Goal: Information Seeking & Learning: Learn about a topic

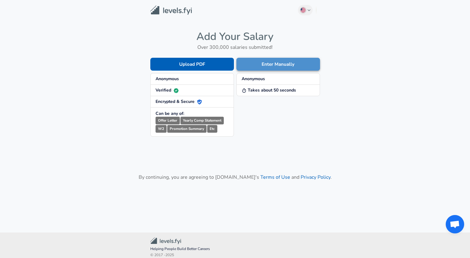
click at [276, 64] on button "Enter Manually" at bounding box center [278, 64] width 84 height 13
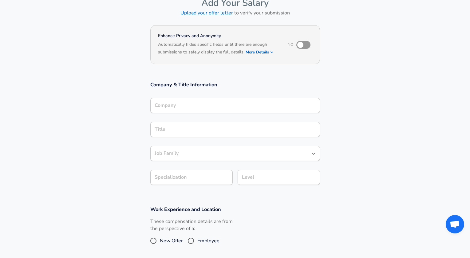
scroll to position [36, 0]
click at [302, 43] on input "checkbox" at bounding box center [300, 45] width 35 height 12
checkbox input "true"
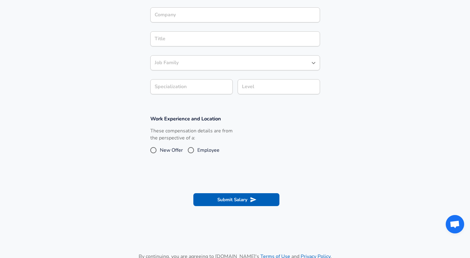
scroll to position [127, 0]
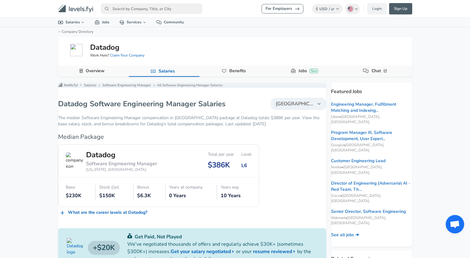
click at [215, 169] on div "$386K" at bounding box center [221, 165] width 26 height 10
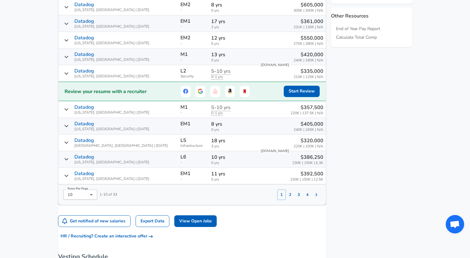
scroll to position [424, 0]
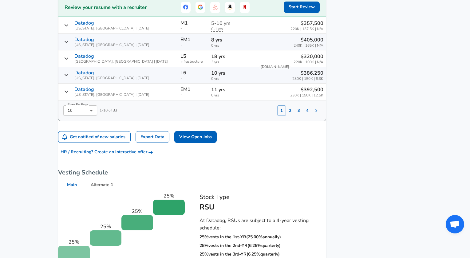
click at [86, 147] on li "50" at bounding box center [88, 145] width 34 height 9
type input "50"
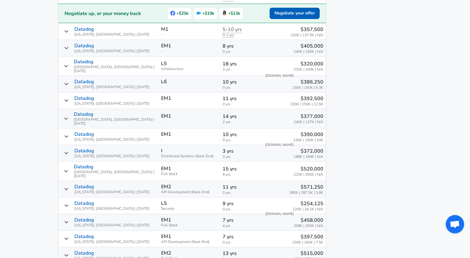
scroll to position [1054, 0]
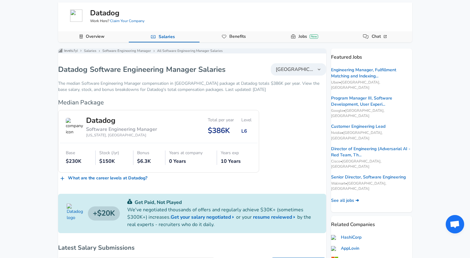
scroll to position [0, 0]
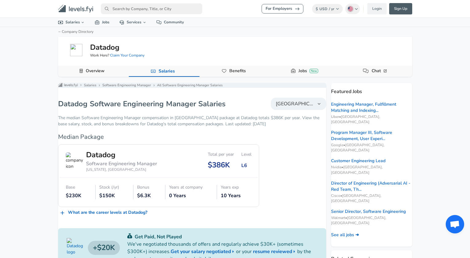
click at [454, 42] on div "For Employers $ USD / yr Change English ([GEOGRAPHIC_DATA]) Change Login Sign U…" at bounding box center [235, 129] width 470 height 258
click at [423, 85] on div "For Employers $ USD / yr Change English ([GEOGRAPHIC_DATA]) Change Login Sign U…" at bounding box center [235, 129] width 470 height 258
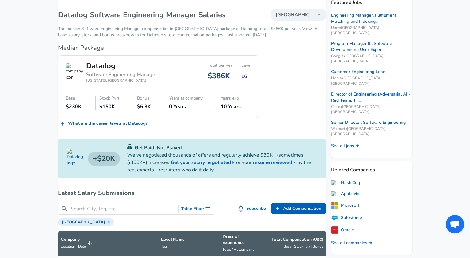
scroll to position [90, 0]
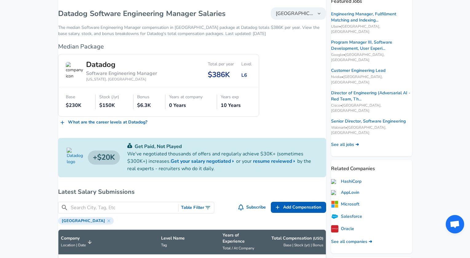
click at [128, 124] on link "What are the career levels at Datadog ?" at bounding box center [104, 122] width 92 height 11
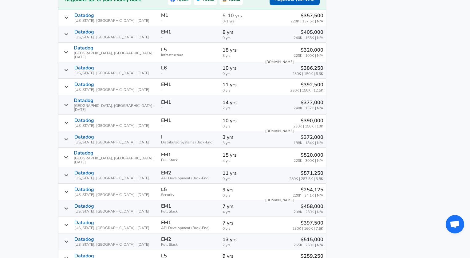
scroll to position [446, 0]
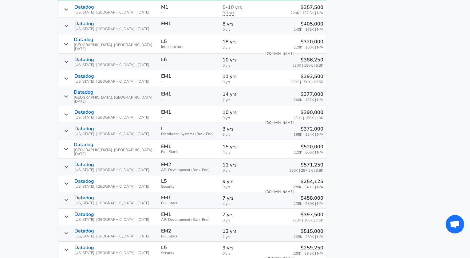
click at [69, 128] on icon "Salary Submissions" at bounding box center [66, 130] width 5 height 5
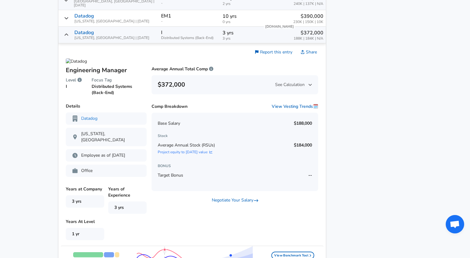
scroll to position [543, 0]
click at [308, 83] on icon "Salary Submissions" at bounding box center [309, 84] width 3 height 2
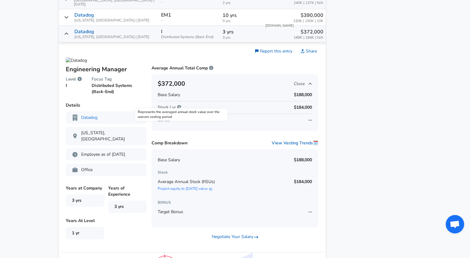
click at [181, 105] on icon "Represents the averaged annual stock value over the uneven vesting period" at bounding box center [179, 107] width 4 height 4
click at [64, 27] on div "Levels FYI Logo Salaries Software Engineering Manager All Software Engineering …" at bounding box center [192, 228] width 268 height 1376
click at [69, 31] on icon "Salary Submissions" at bounding box center [66, 33] width 5 height 5
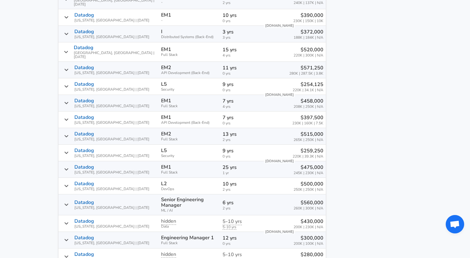
click at [389, 65] on aside "Featured Jobs Engineering Manager, Fulfillment Matching and Indexing... Uber • …" at bounding box center [369, 115] width 86 height 1151
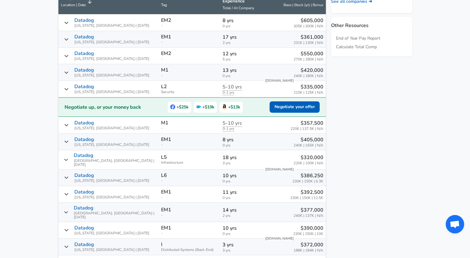
scroll to position [331, 0]
